Goal: Register for event/course

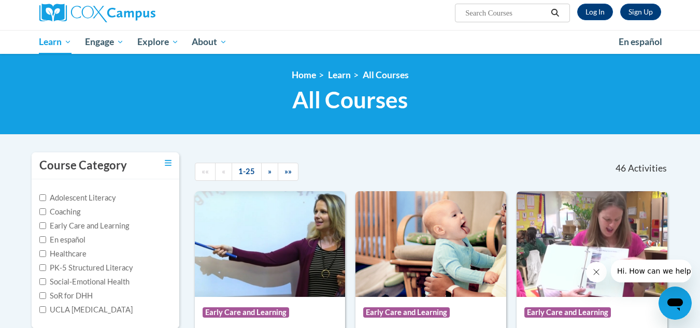
scroll to position [82, 0]
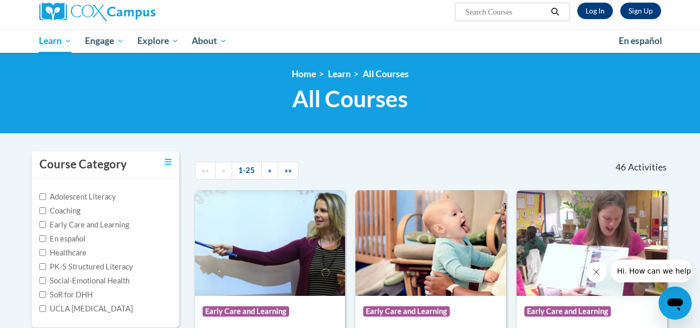
click at [280, 26] on div "Sign Up Log In Search Search..." at bounding box center [350, 12] width 653 height 34
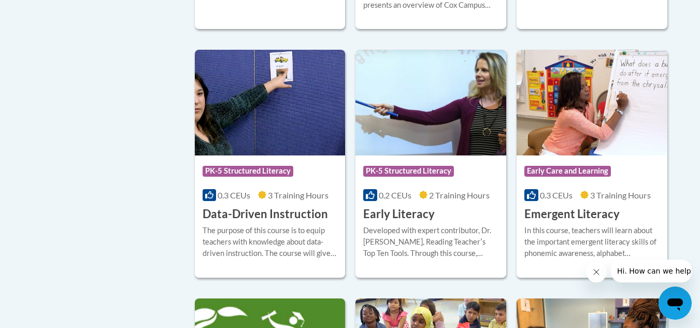
scroll to position [1080, 0]
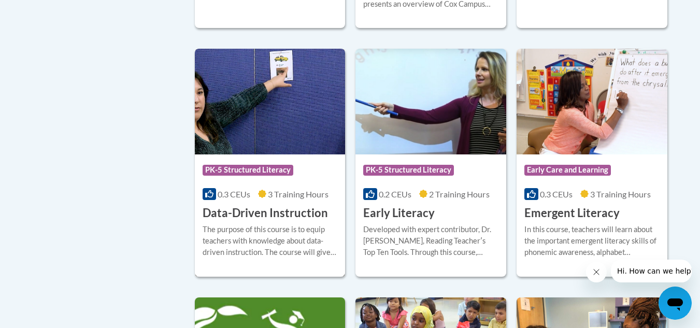
click at [312, 248] on div "The purpose of this course is to equip teachers with knowledge about data-drive…" at bounding box center [269, 241] width 135 height 34
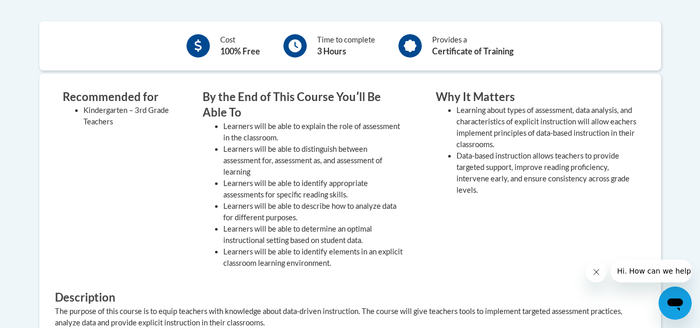
scroll to position [364, 0]
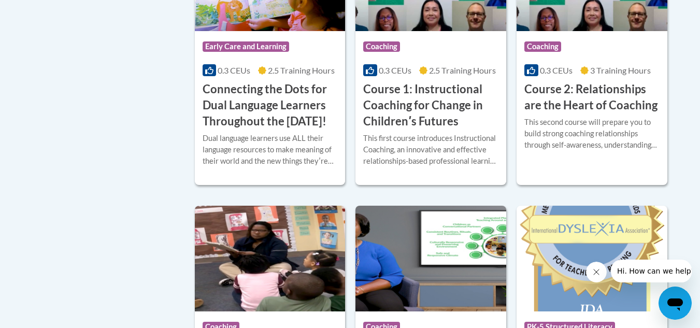
scroll to position [644, 0]
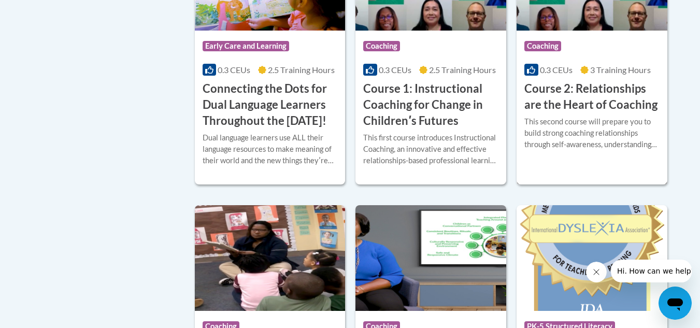
click at [591, 138] on div "This second course will prepare you to build strong coaching relationships thro…" at bounding box center [591, 133] width 135 height 34
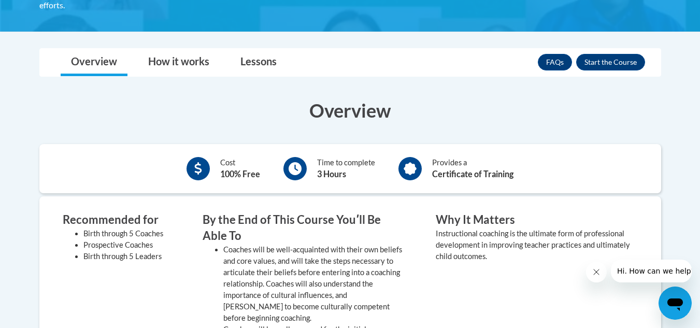
scroll to position [278, 0]
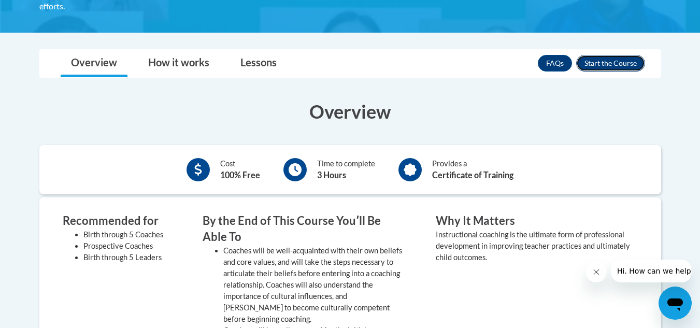
click at [616, 61] on button "Enroll" at bounding box center [610, 63] width 69 height 17
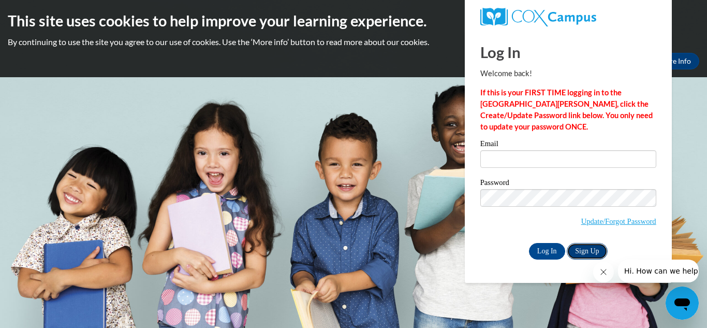
click at [584, 250] on link "Sign Up" at bounding box center [587, 251] width 40 height 17
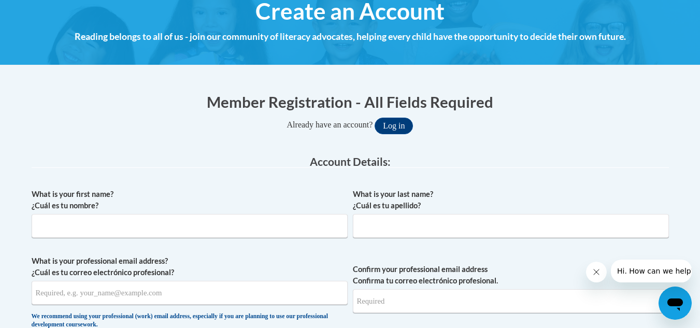
scroll to position [130, 0]
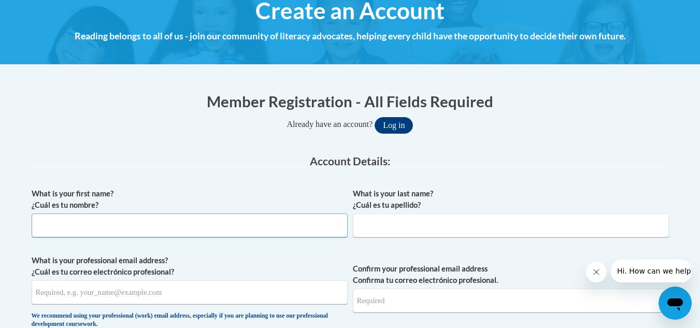
click at [248, 237] on input "What is your first name? ¿Cuál es tu nombre?" at bounding box center [190, 225] width 316 height 24
type input "Mekia"
click at [390, 231] on input "What is your last name? ¿Cuál es tu apellido?" at bounding box center [511, 225] width 316 height 24
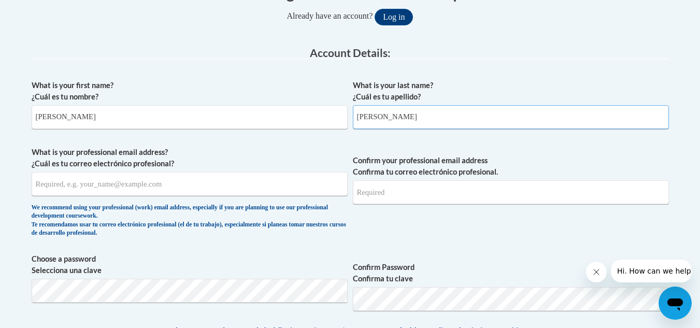
scroll to position [241, 0]
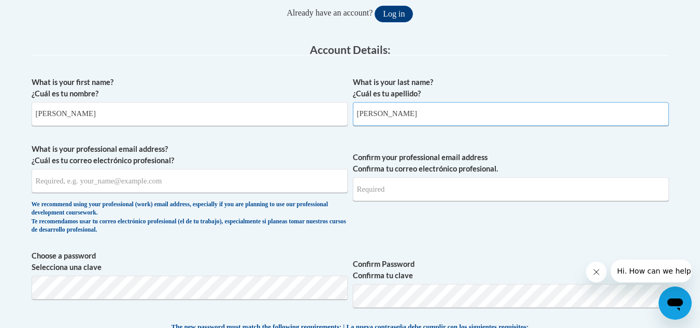
type input "Smith"
click at [83, 180] on input "What is your professional email address? ¿Cuál es tu correo electrónico profesi…" at bounding box center [190, 181] width 316 height 24
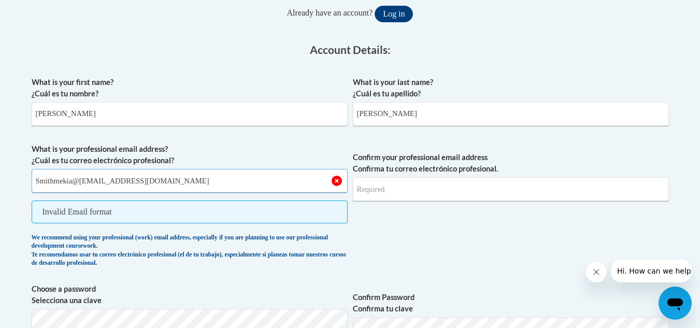
click at [82, 182] on input "Smithmekia@94@gmail.com" at bounding box center [190, 181] width 316 height 24
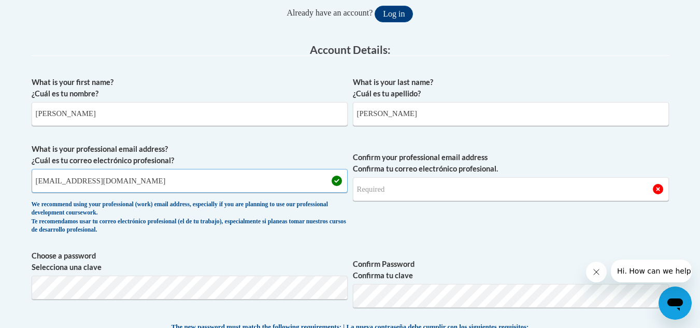
type input "Smithmekia294@gmail.com"
click at [420, 193] on input "Confirm your professional email address Confirma tu correo electrónico profesio…" at bounding box center [511, 189] width 316 height 24
type input "Smithmekia294@gmail.com"
click at [418, 228] on span "Confirm your professional email address Confirma tu correo electrónico profesio…" at bounding box center [511, 191] width 316 height 96
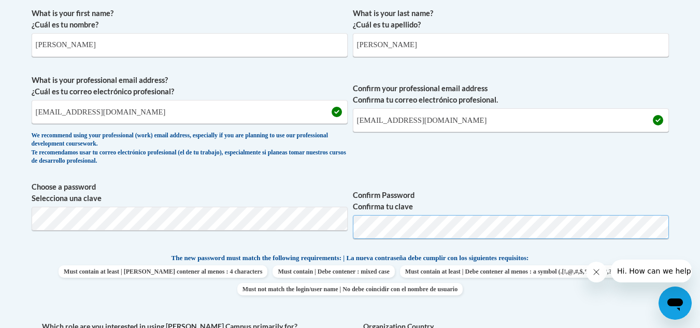
scroll to position [321, 0]
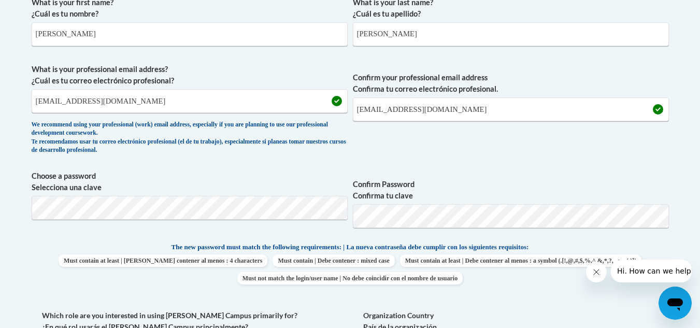
click at [452, 199] on label "Confirm Password Confirma tu clave" at bounding box center [511, 190] width 316 height 23
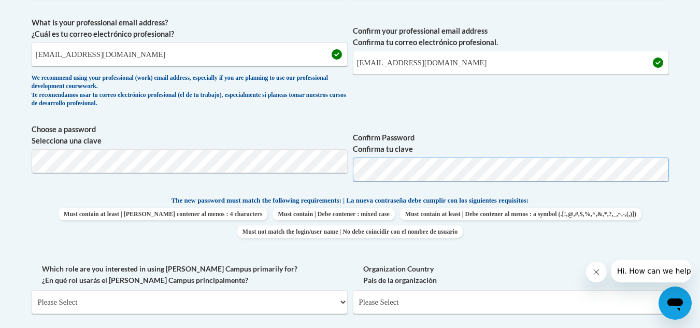
scroll to position [369, 0]
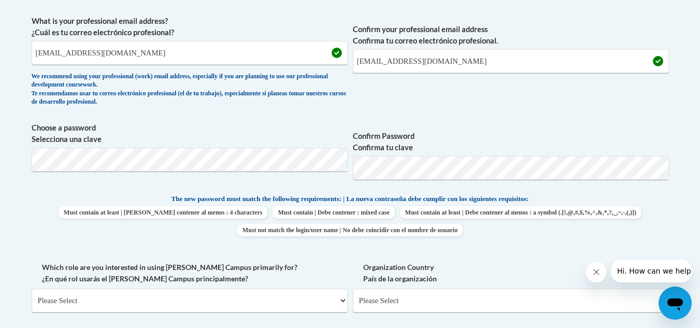
click at [583, 200] on p "The new password must match the following requirements: | La nueva contraseña d…" at bounding box center [350, 199] width 637 height 13
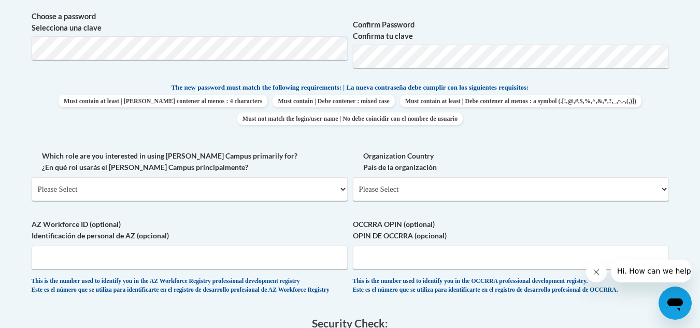
scroll to position [485, 0]
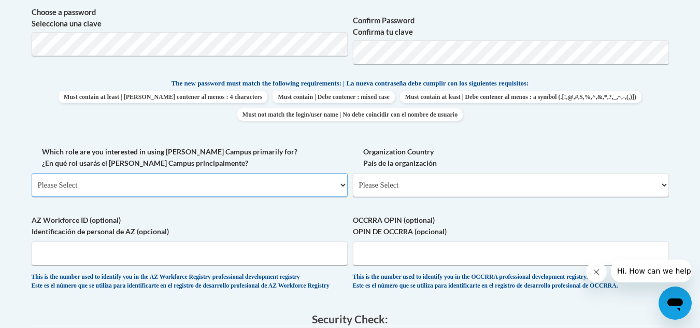
click at [89, 195] on select "Please Select College/University | Colegio/Universidad Community/Nonprofit Part…" at bounding box center [190, 185] width 316 height 24
select select "fbf2d438-af2f-41f8-98f1-81c410e29de3"
click at [32, 173] on select "Please Select College/University | Colegio/Universidad Community/Nonprofit Part…" at bounding box center [190, 185] width 316 height 24
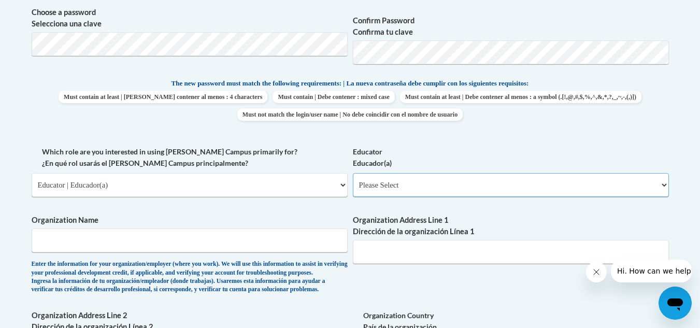
click at [436, 195] on select "Please Select Early Learning/Daycare Teacher/Family Home Care Provider | Maestr…" at bounding box center [511, 185] width 316 height 24
select select "5e2af403-4f2c-4e49-a02f-103e55d7b75b"
click at [353, 173] on select "Please Select Early Learning/Daycare Teacher/Family Home Care Provider | Maestr…" at bounding box center [511, 185] width 316 height 24
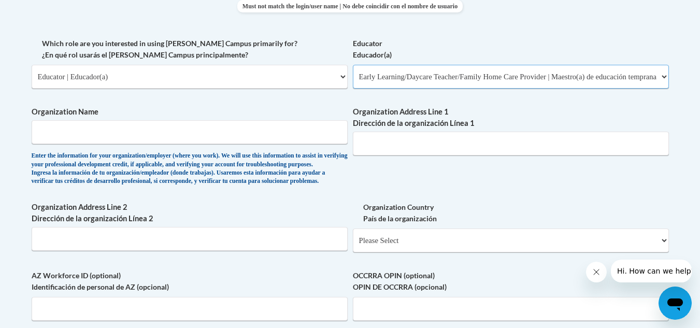
scroll to position [594, 0]
click at [104, 149] on span "Organization Name Enter the information for your organization/employer (where y…" at bounding box center [190, 145] width 316 height 79
click at [82, 134] on input "Organization Name" at bounding box center [190, 132] width 316 height 24
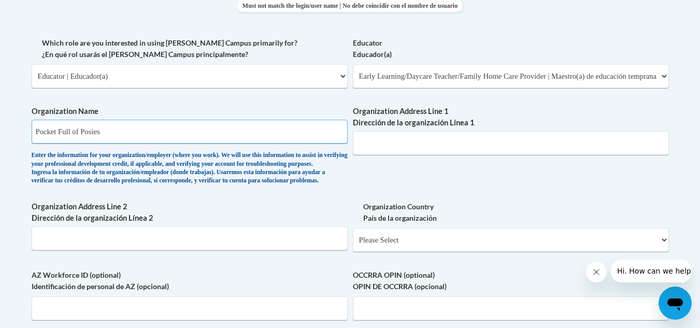
type input "Pocket Full of Posies"
click at [422, 148] on input "Organization Address Line 1 Dirección de la organización Línea 1" at bounding box center [511, 143] width 316 height 24
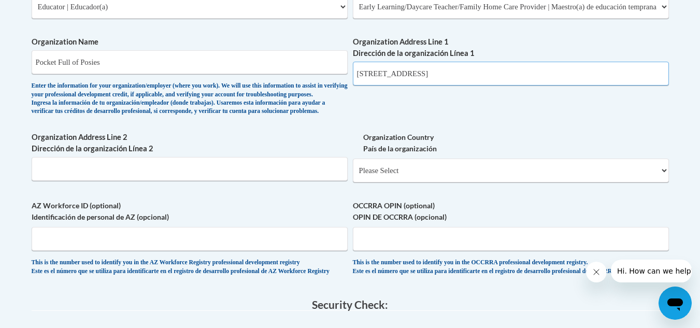
scroll to position [664, 0]
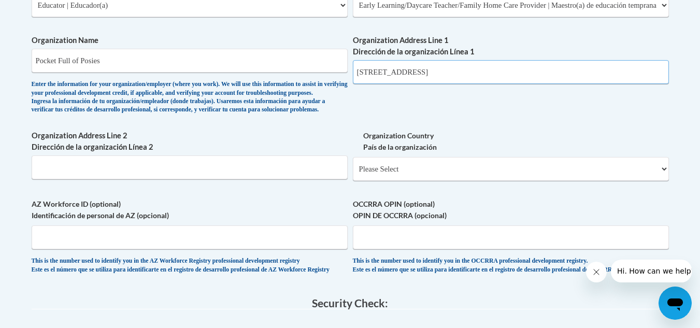
type input "3515 NE 14th Ave"
click at [457, 181] on select "Please Select United States | Estados Unidos Outside of the United States | Fue…" at bounding box center [511, 169] width 316 height 24
select select "ad49bcad-a171-4b2e-b99c-48b446064914"
click at [353, 173] on select "Please Select United States | Estados Unidos Outside of the United States | Fue…" at bounding box center [511, 169] width 316 height 24
select select
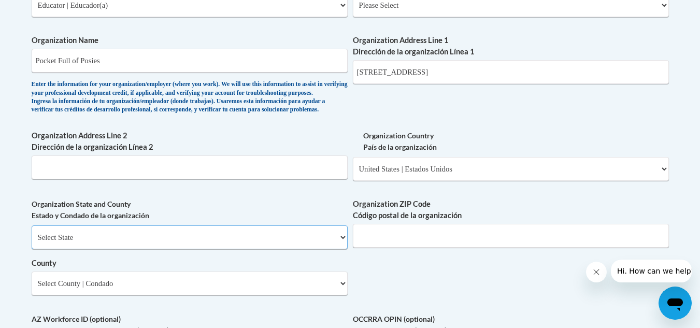
click at [307, 249] on select "Select State Alabama Alaska Arizona Arkansas California Colorado Connecticut De…" at bounding box center [190, 237] width 316 height 24
select select "Oregon"
click at [32, 242] on select "Select State Alabama Alaska Arizona Arkansas California Colorado Connecticut De…" at bounding box center [190, 237] width 316 height 24
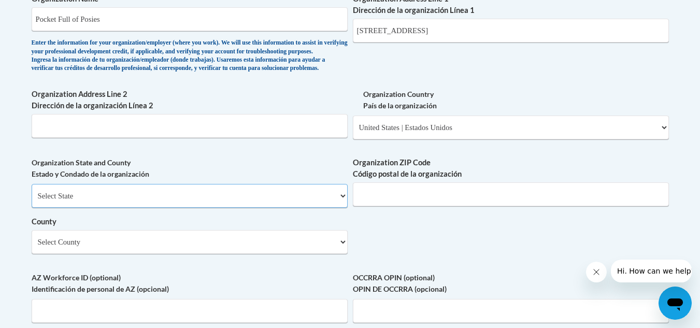
scroll to position [707, 0]
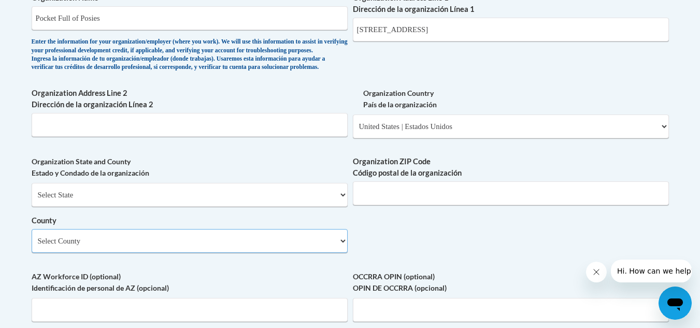
click at [323, 251] on select "Select County Baker Benton Clackamas Clatsop Columbia Coos Crook Curry Deschute…" at bounding box center [190, 241] width 316 height 24
select select "Multnomah"
click at [32, 246] on select "Select County Baker Benton Clackamas Clatsop Columbia Coos Crook Curry Deschute…" at bounding box center [190, 241] width 316 height 24
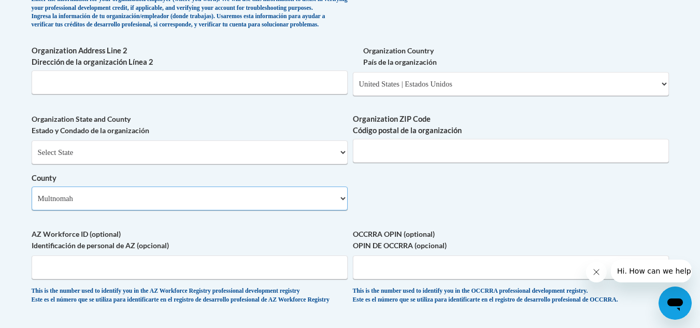
scroll to position [750, 0]
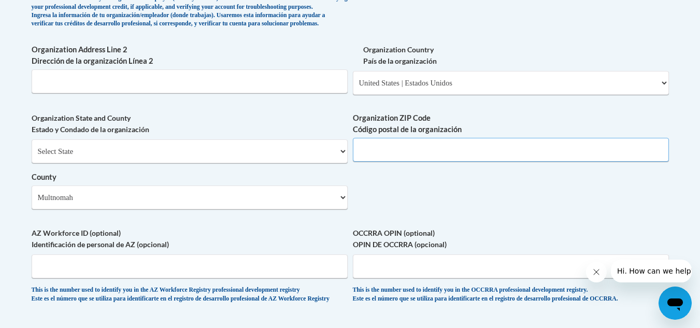
click at [414, 162] on input "Organization ZIP Code Código postal de la organización" at bounding box center [511, 150] width 316 height 24
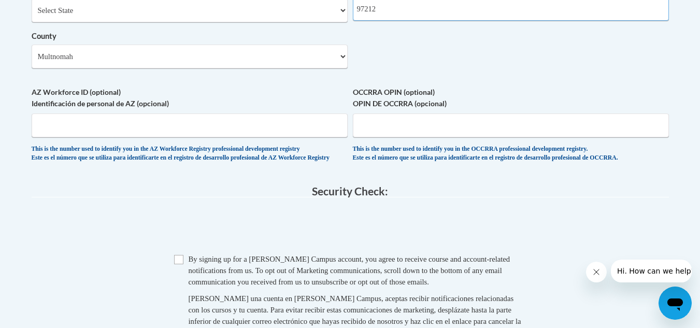
scroll to position [892, 0]
type input "97212"
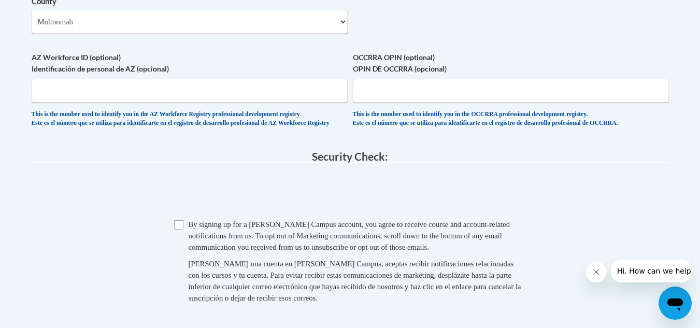
scroll to position [927, 0]
click at [179, 229] on input "Checkbox" at bounding box center [178, 224] width 9 height 9
checkbox input "true"
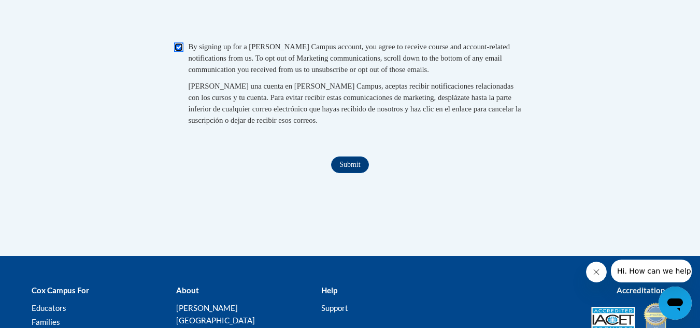
scroll to position [1106, 0]
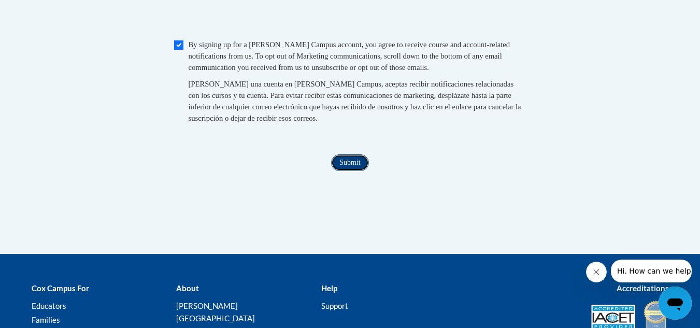
click at [351, 171] on input "Submit" at bounding box center [349, 162] width 37 height 17
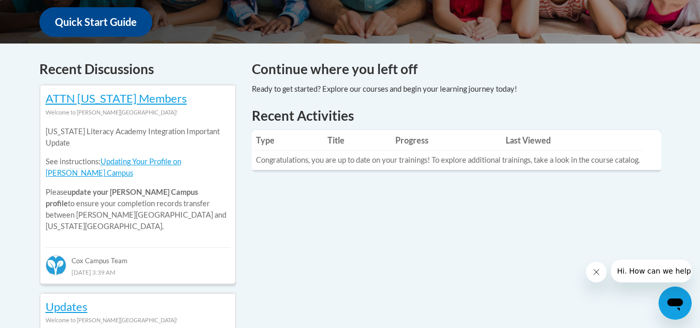
scroll to position [397, 0]
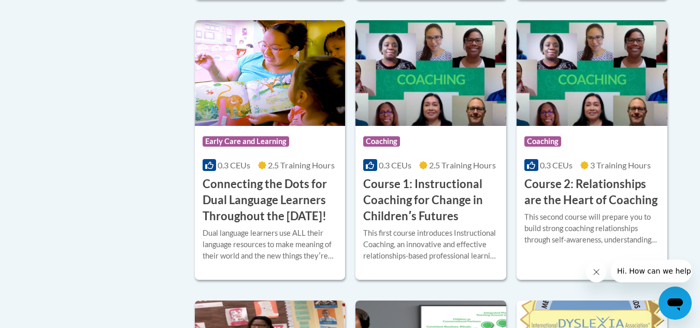
scroll to position [553, 0]
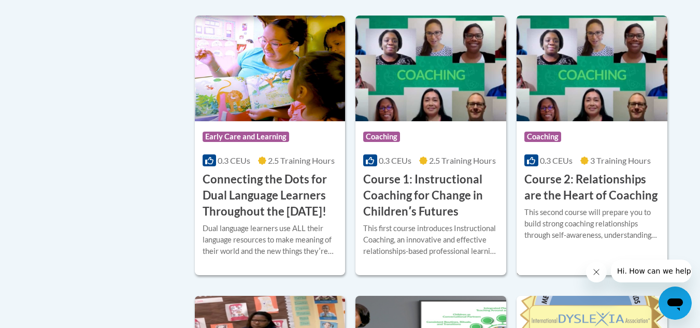
click at [592, 199] on h3 "Course 2: Relationships are the Heart of Coaching" at bounding box center [591, 187] width 135 height 32
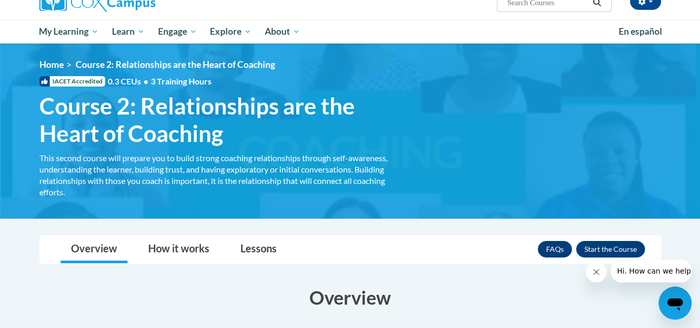
click at [410, 169] on div "<en>Home</en><fr>Accueil</fr><de>Zuhause</de><it>Casa</it><es>Casa</es><pt>Casa…" at bounding box center [350, 131] width 653 height 144
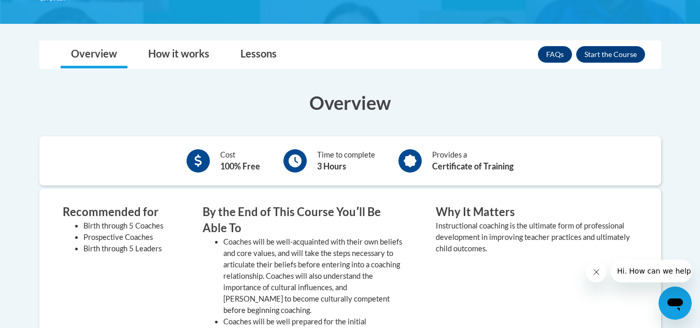
scroll to position [287, 0]
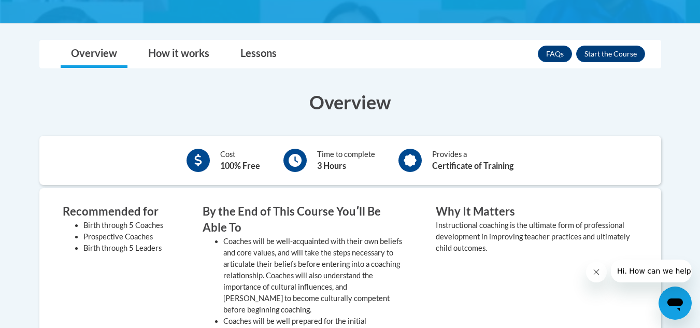
click at [609, 51] on button "Enroll" at bounding box center [610, 54] width 69 height 17
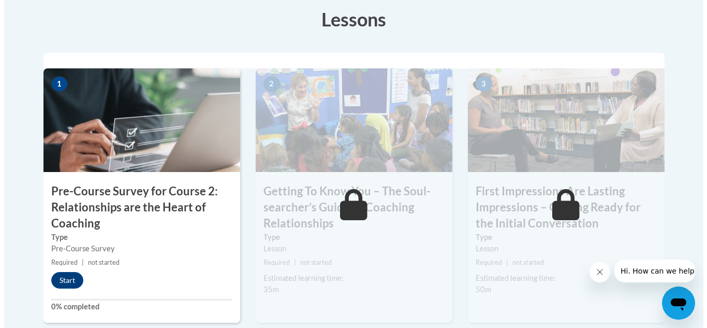
scroll to position [325, 0]
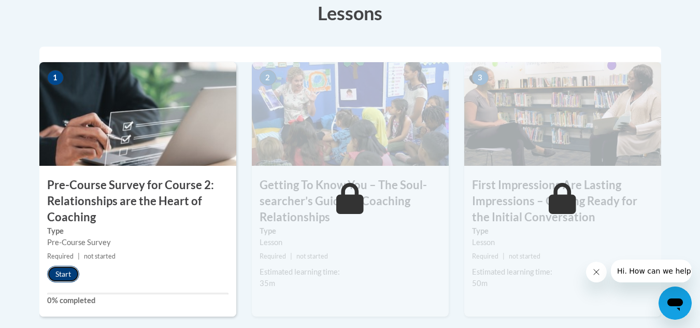
click at [58, 279] on button "Start" at bounding box center [63, 274] width 32 height 17
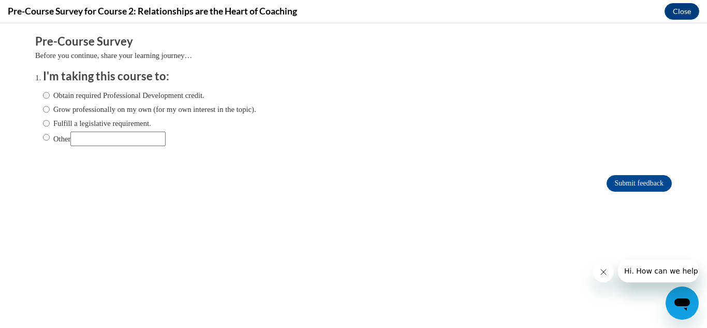
scroll to position [0, 0]
click at [43, 95] on input "Obtain required Professional Development credit." at bounding box center [46, 95] width 7 height 11
radio input "true"
click at [619, 183] on input "Submit feedback" at bounding box center [639, 183] width 65 height 17
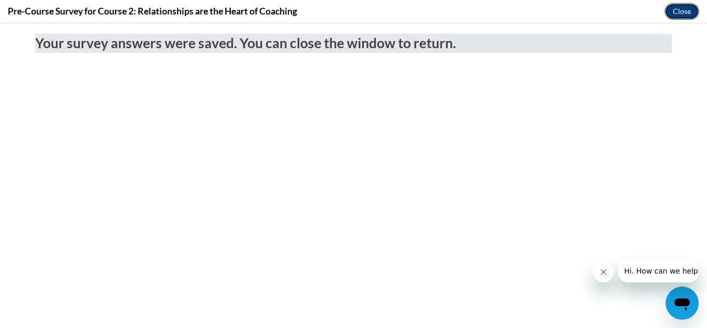
click at [679, 13] on button "Close" at bounding box center [682, 11] width 35 height 17
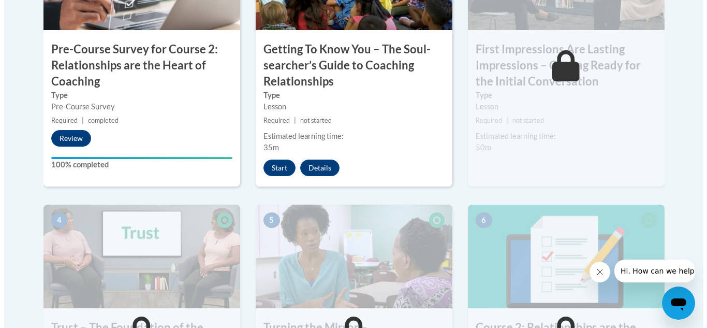
scroll to position [460, 0]
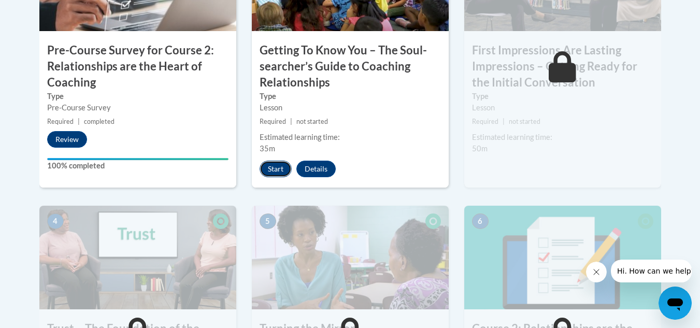
click at [271, 166] on button "Start" at bounding box center [275, 169] width 32 height 17
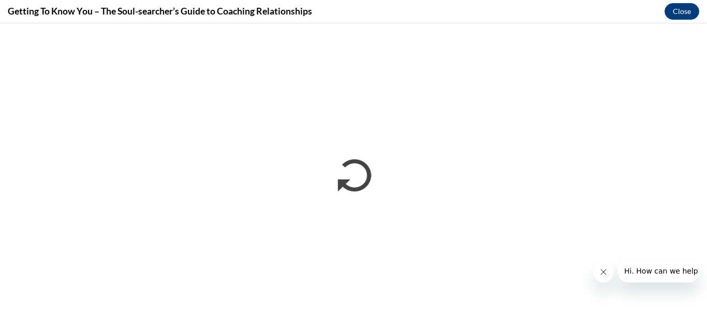
scroll to position [0, 0]
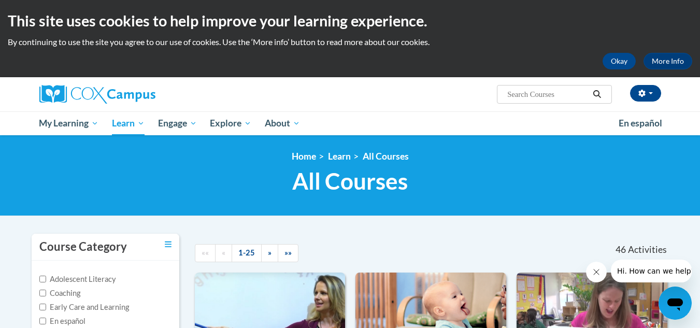
click at [512, 99] on input "Search..." at bounding box center [547, 94] width 83 height 12
type input "talk with me"
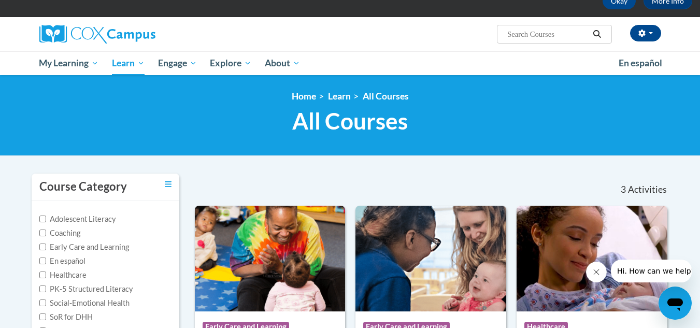
type input "talk with me"
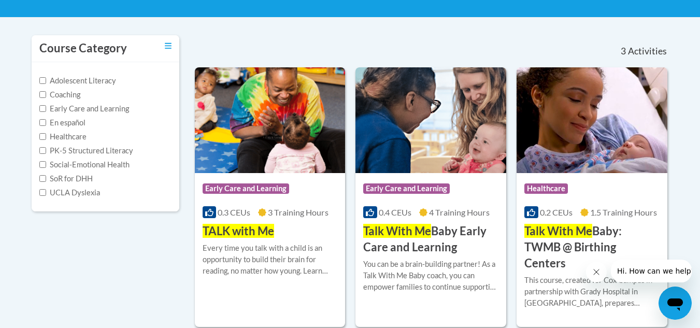
scroll to position [199, 0]
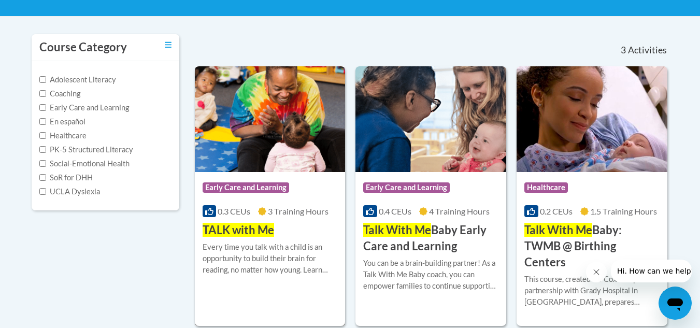
click at [247, 249] on div "Every time you talk with a child is an opportunity to build their brain for rea…" at bounding box center [269, 258] width 135 height 34
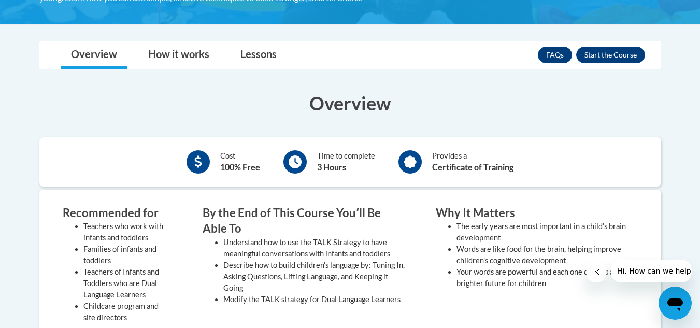
scroll to position [232, 0]
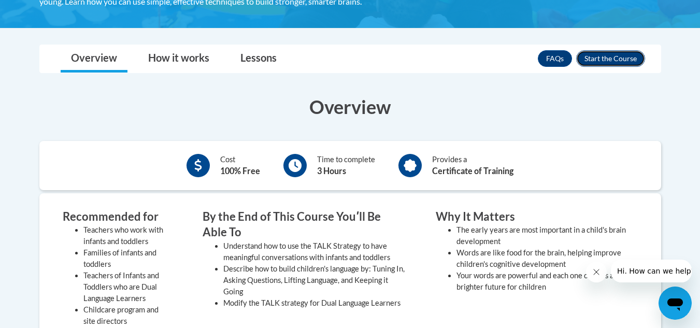
click at [599, 54] on button "Enroll" at bounding box center [610, 58] width 69 height 17
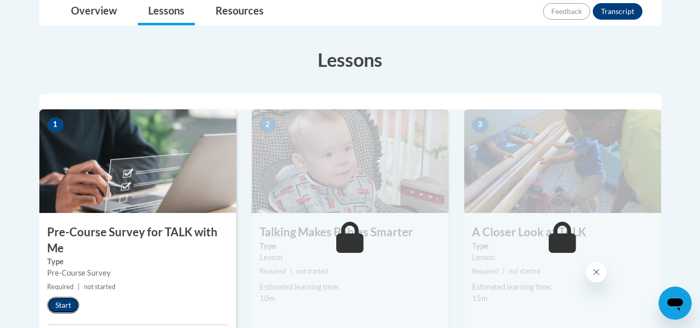
click at [67, 302] on button "Start" at bounding box center [63, 305] width 32 height 17
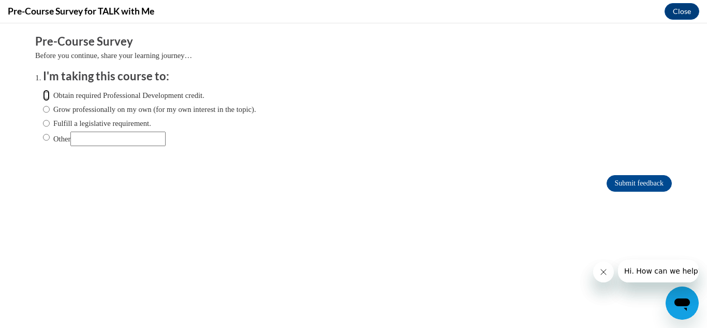
click at [43, 95] on input "Obtain required Professional Development credit." at bounding box center [46, 95] width 7 height 11
radio input "true"
click at [633, 182] on input "Submit feedback" at bounding box center [639, 183] width 65 height 17
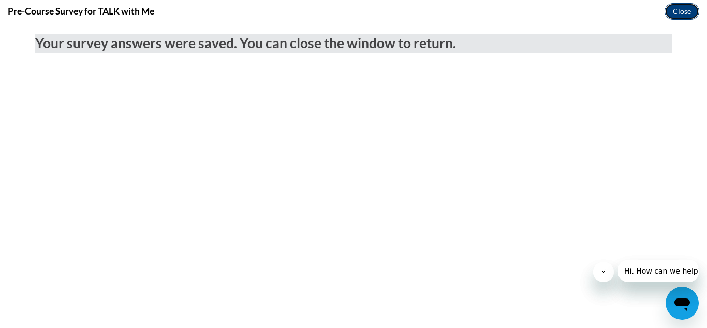
click at [681, 13] on button "Close" at bounding box center [682, 11] width 35 height 17
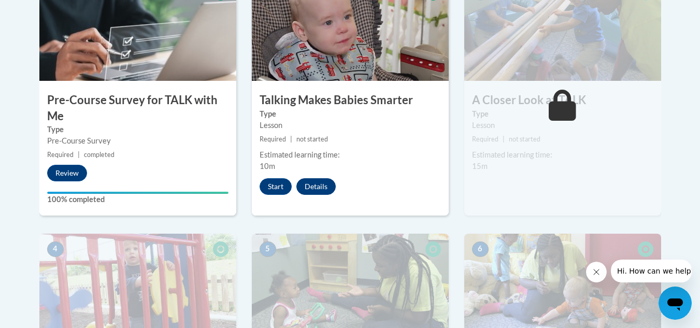
scroll to position [382, 0]
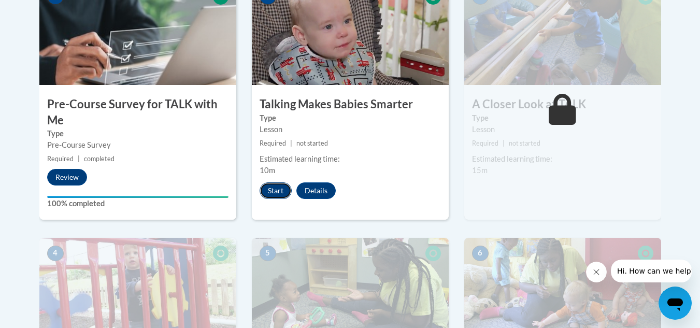
click at [270, 191] on button "Start" at bounding box center [275, 190] width 32 height 17
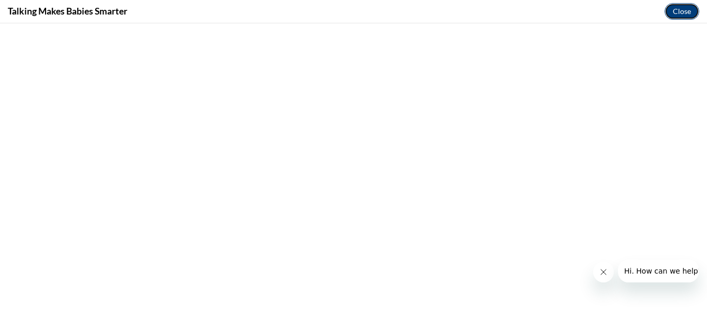
click at [683, 9] on button "Close" at bounding box center [682, 11] width 35 height 17
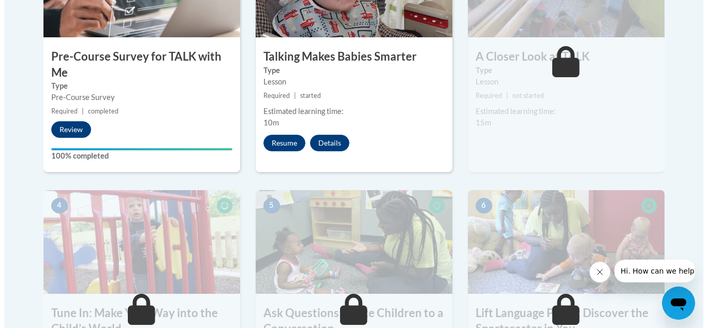
scroll to position [430, 0]
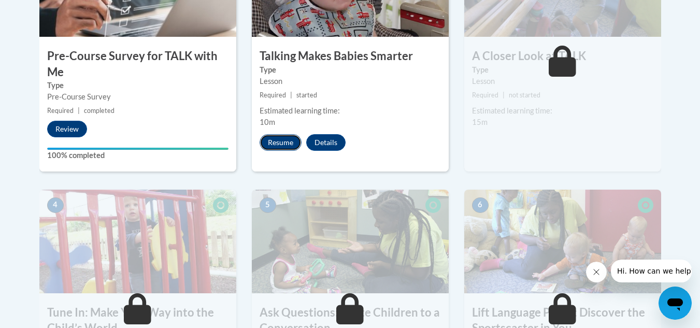
click at [281, 147] on button "Resume" at bounding box center [280, 142] width 42 height 17
